Goal: Contribute content

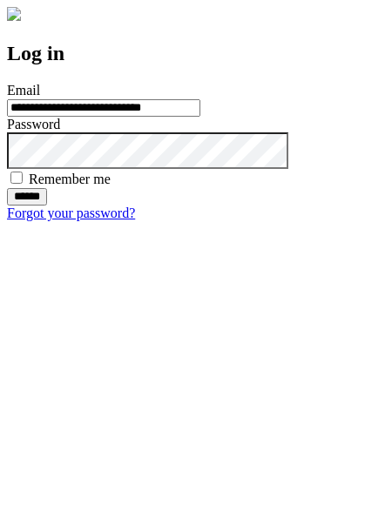
type input "**********"
click at [47, 206] on input "******" at bounding box center [27, 196] width 40 height 17
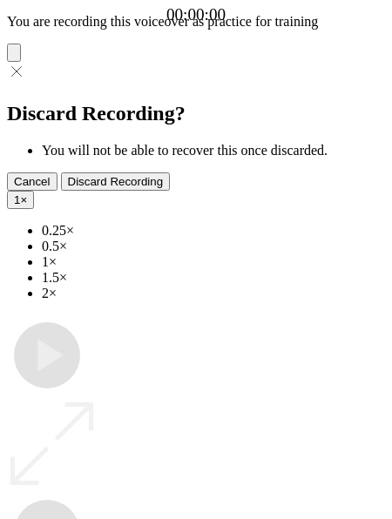
type input "**********"
